Goal: Transaction & Acquisition: Purchase product/service

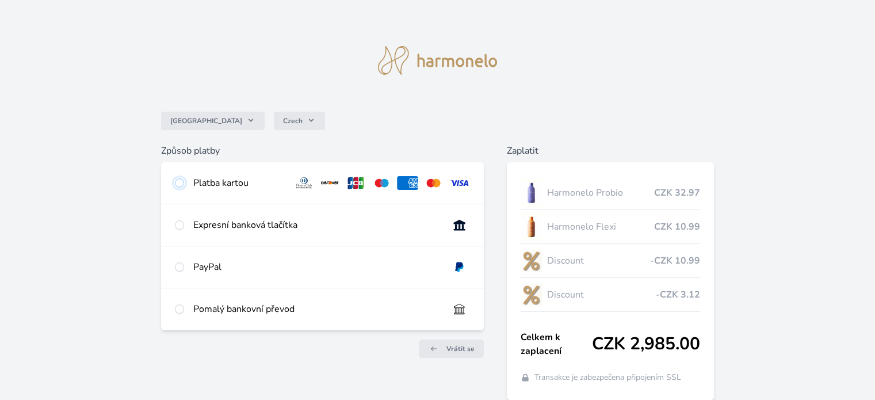
click at [182, 183] on input "radio" at bounding box center [179, 182] width 9 height 9
radio input "true"
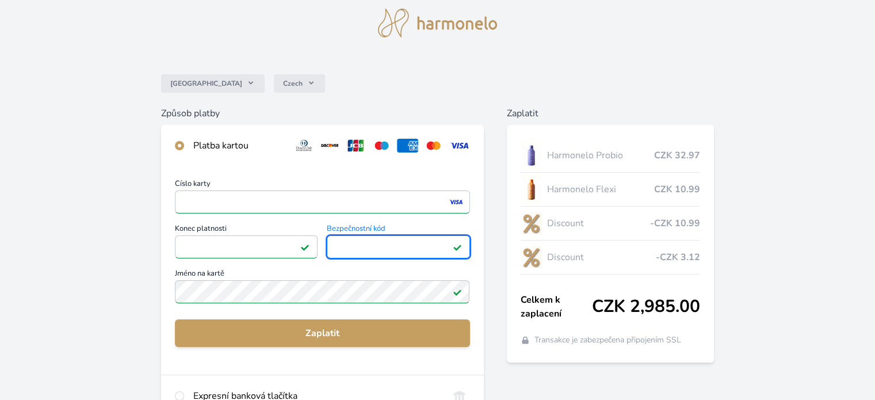
scroll to position [57, 0]
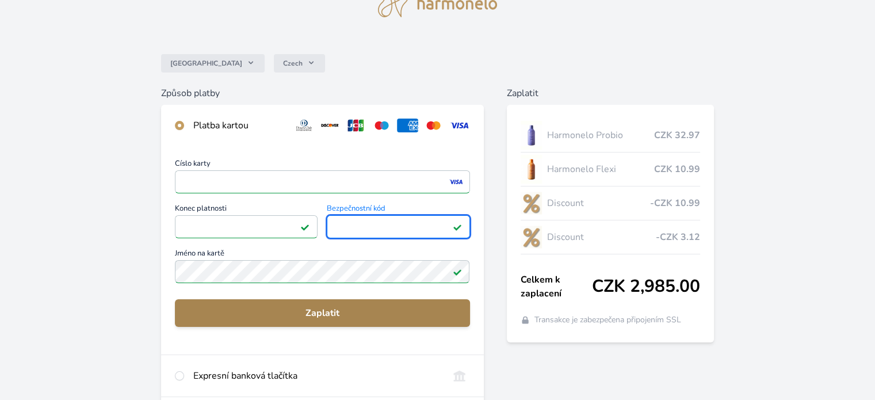
click at [321, 308] on span "Zaplatit" at bounding box center [322, 313] width 276 height 14
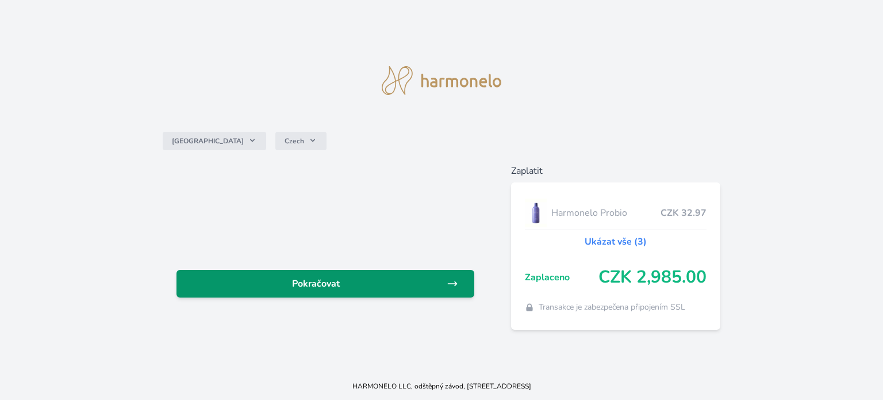
click at [239, 285] on span "Pokračovat" at bounding box center [316, 284] width 261 height 14
